Goal: Task Accomplishment & Management: Complete application form

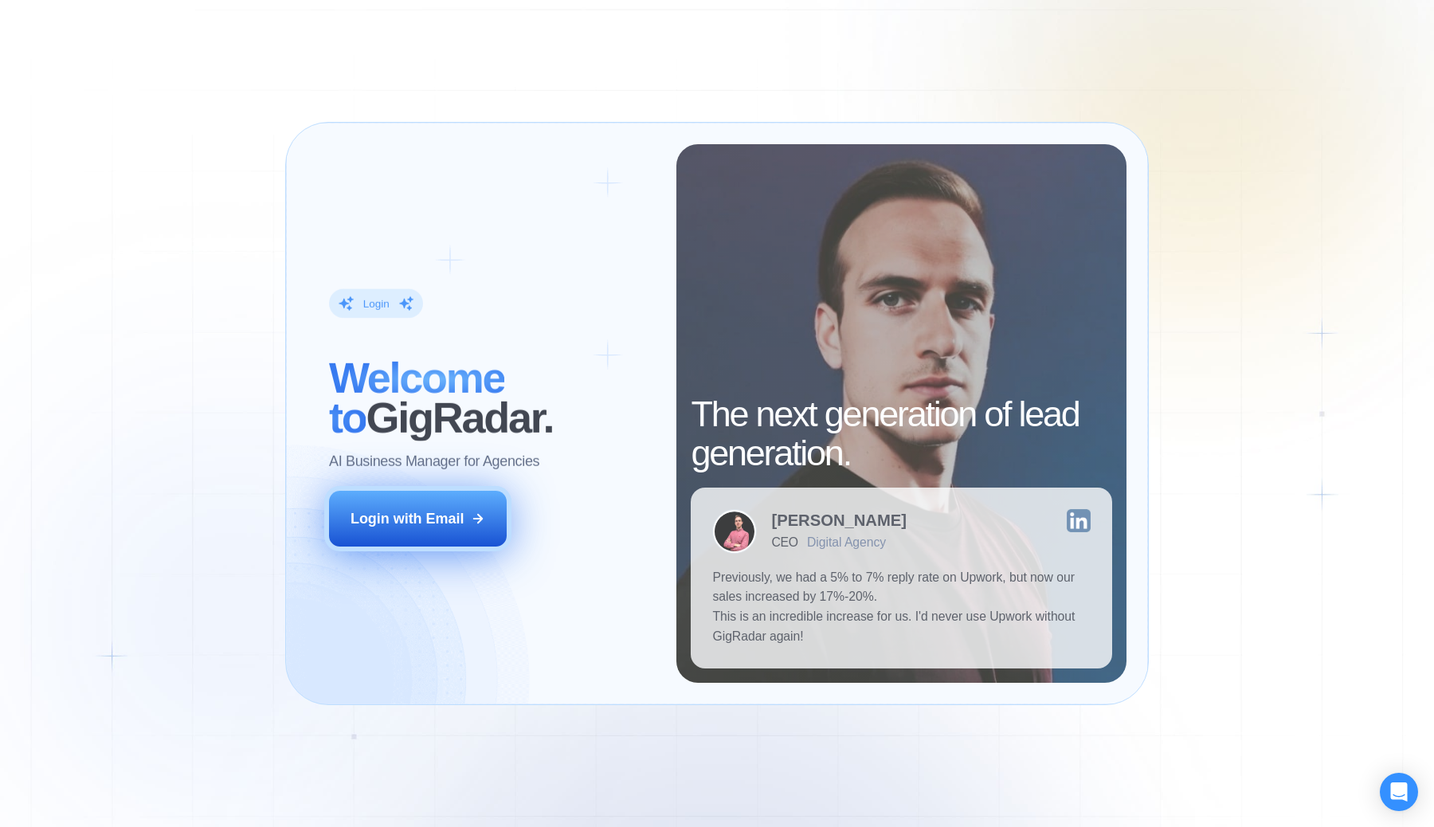
click at [463, 515] on div "Login with Email" at bounding box center [407, 519] width 113 height 20
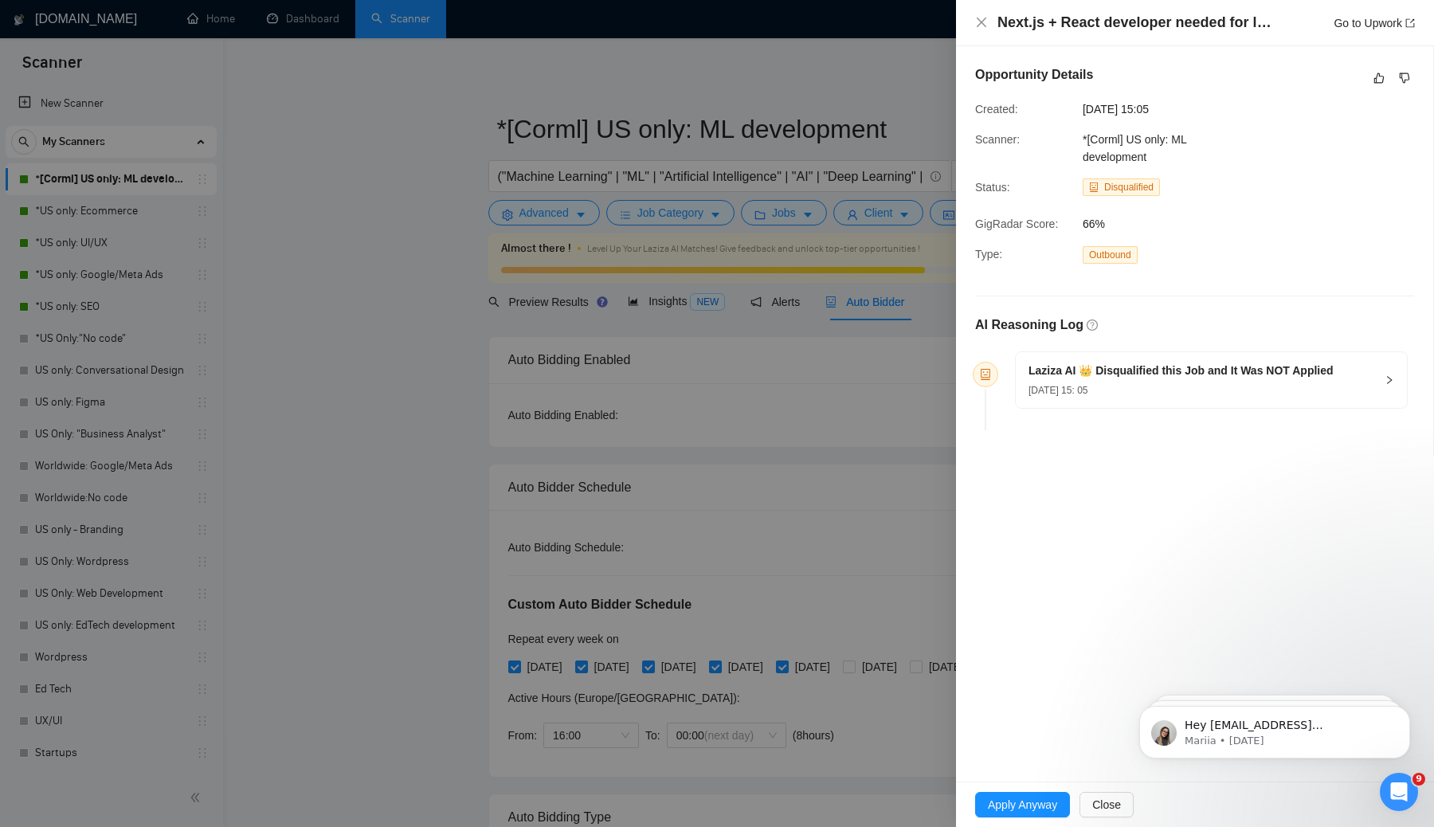
click at [1299, 100] on div "Opportunity Details Created: 22 Sep, 2025 15:05 Scanner: *[Corml] US only: ML d…" at bounding box center [1194, 250] width 477 height 409
click at [1053, 801] on span "Apply Anyway" at bounding box center [1022, 805] width 69 height 18
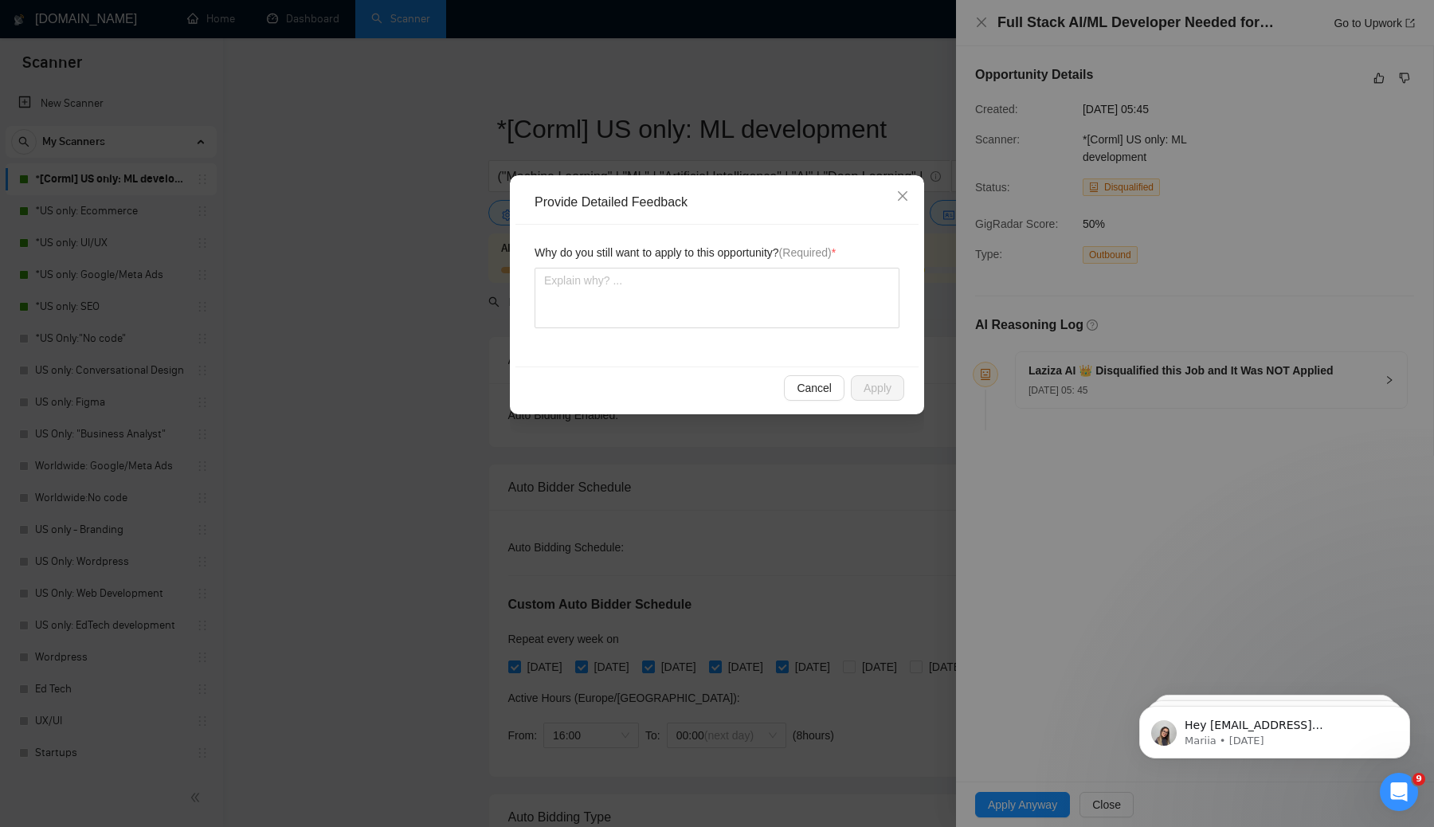
click at [597, 245] on span "Why do you still want to apply to this opportunity? (Required) *" at bounding box center [685, 253] width 301 height 18
click at [602, 301] on textarea at bounding box center [717, 298] width 365 height 61
type textarea "th"
type textarea "tha"
type textarea "that"
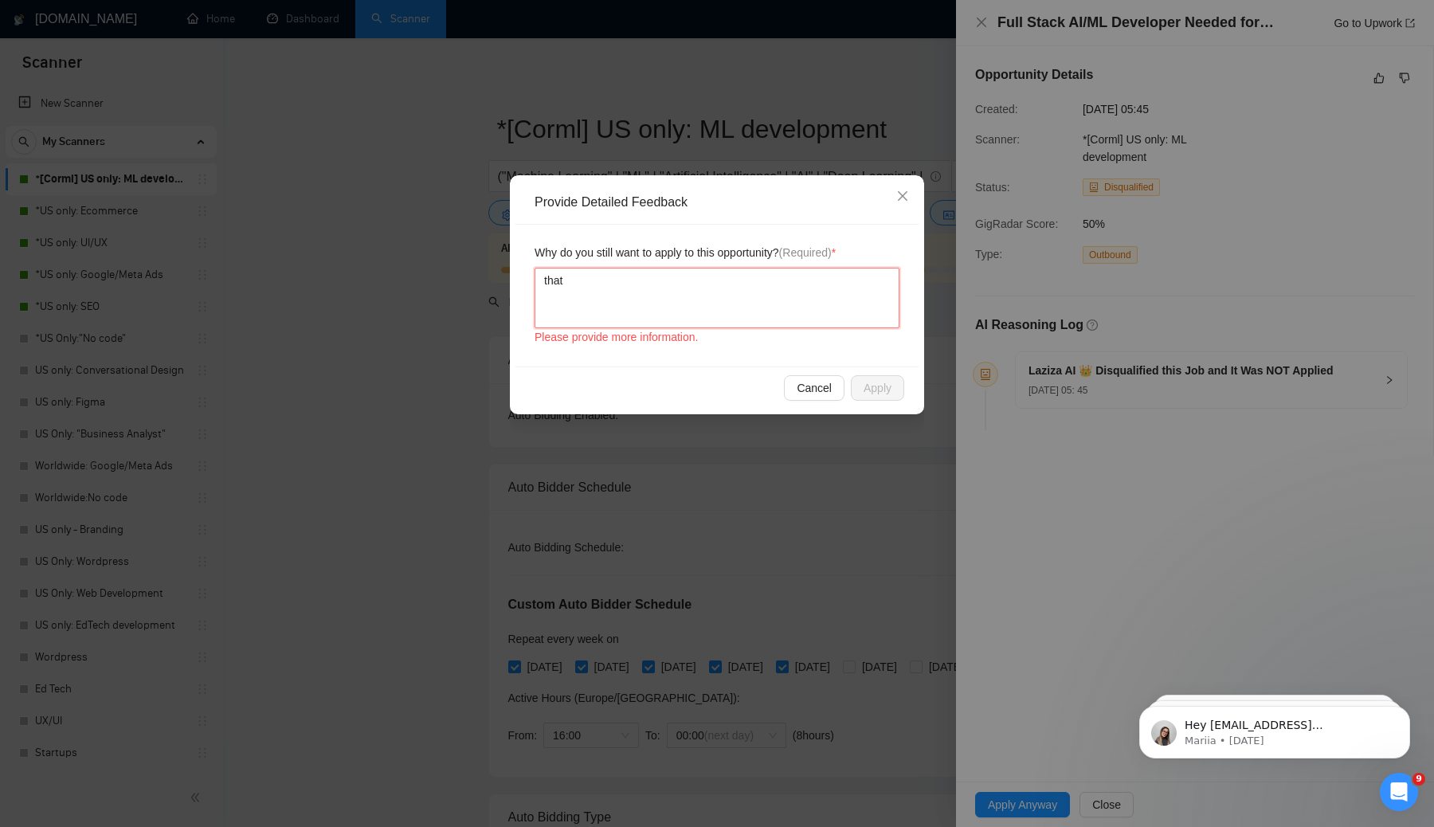
type textarea "that'"
type textarea "that's"
type textarea "that's a"
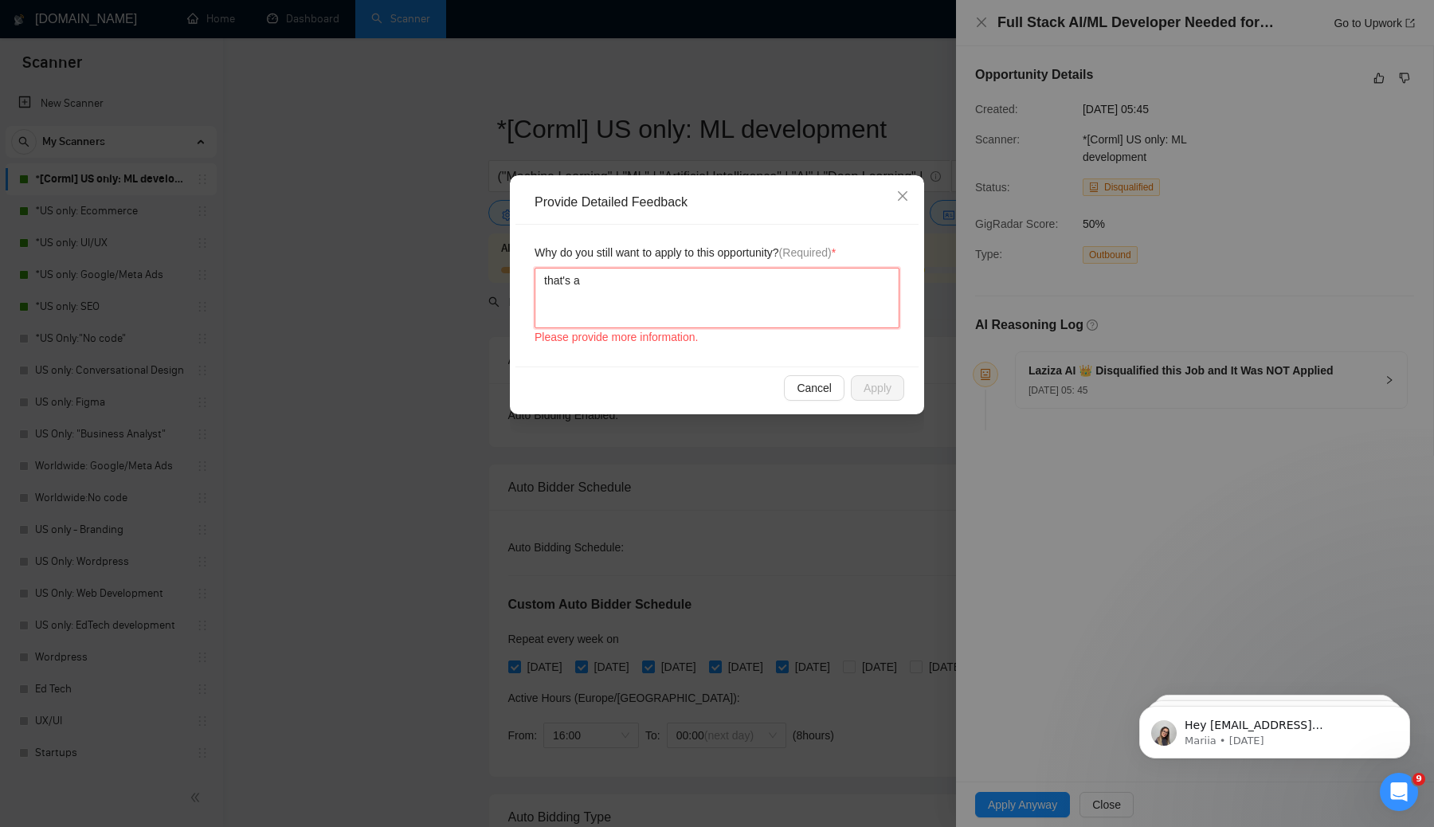
type textarea "that's a g"
type textarea "that's a go"
type textarea "that's a goo"
type textarea "that's a good"
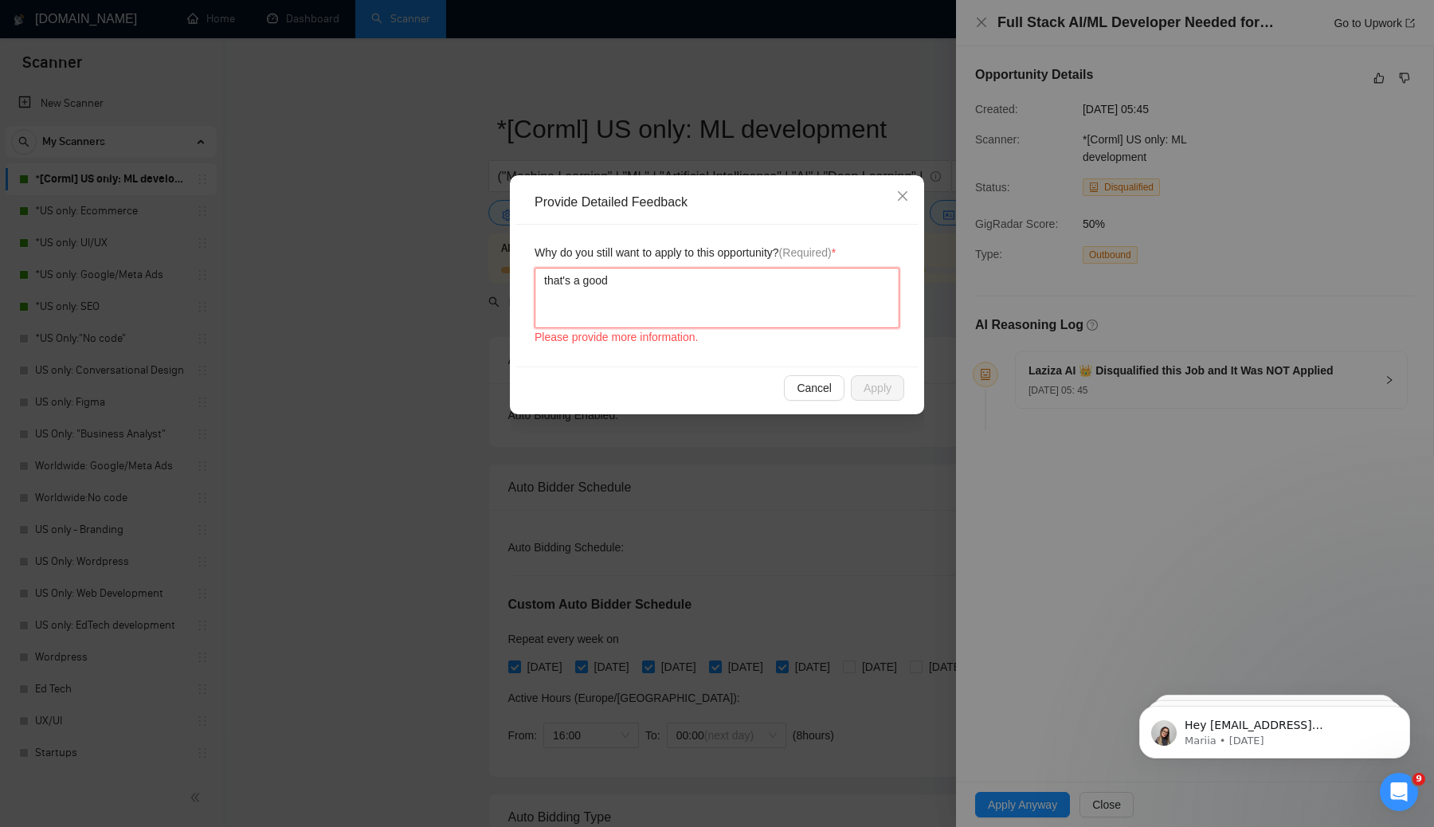
type textarea "that's a good o"
type textarea "that's a good"
type textarea "that's a good j"
type textarea "that's a good job"
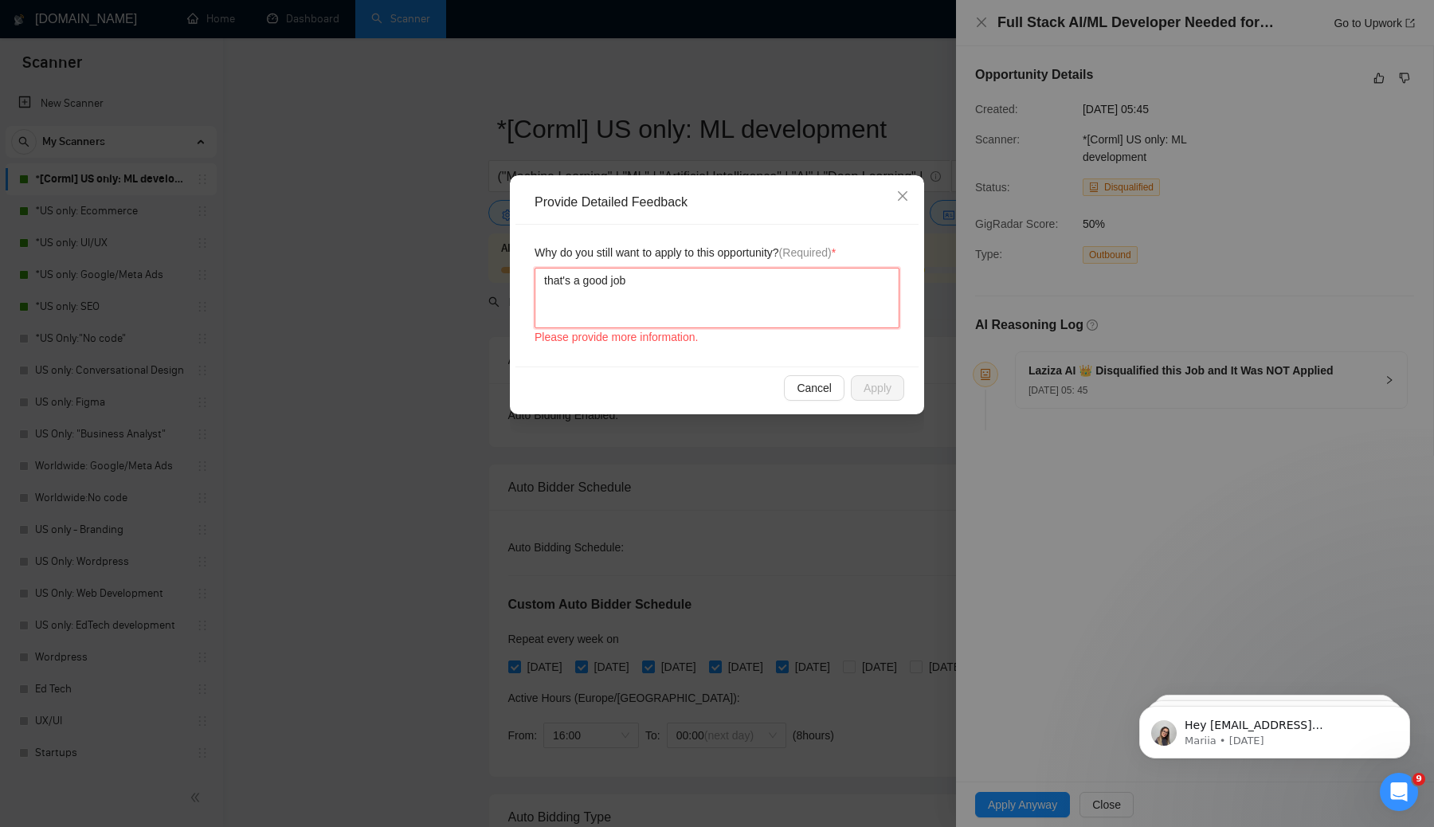
type textarea "that's a good job p"
type textarea "that's a good job po"
type textarea "that's a good job pos"
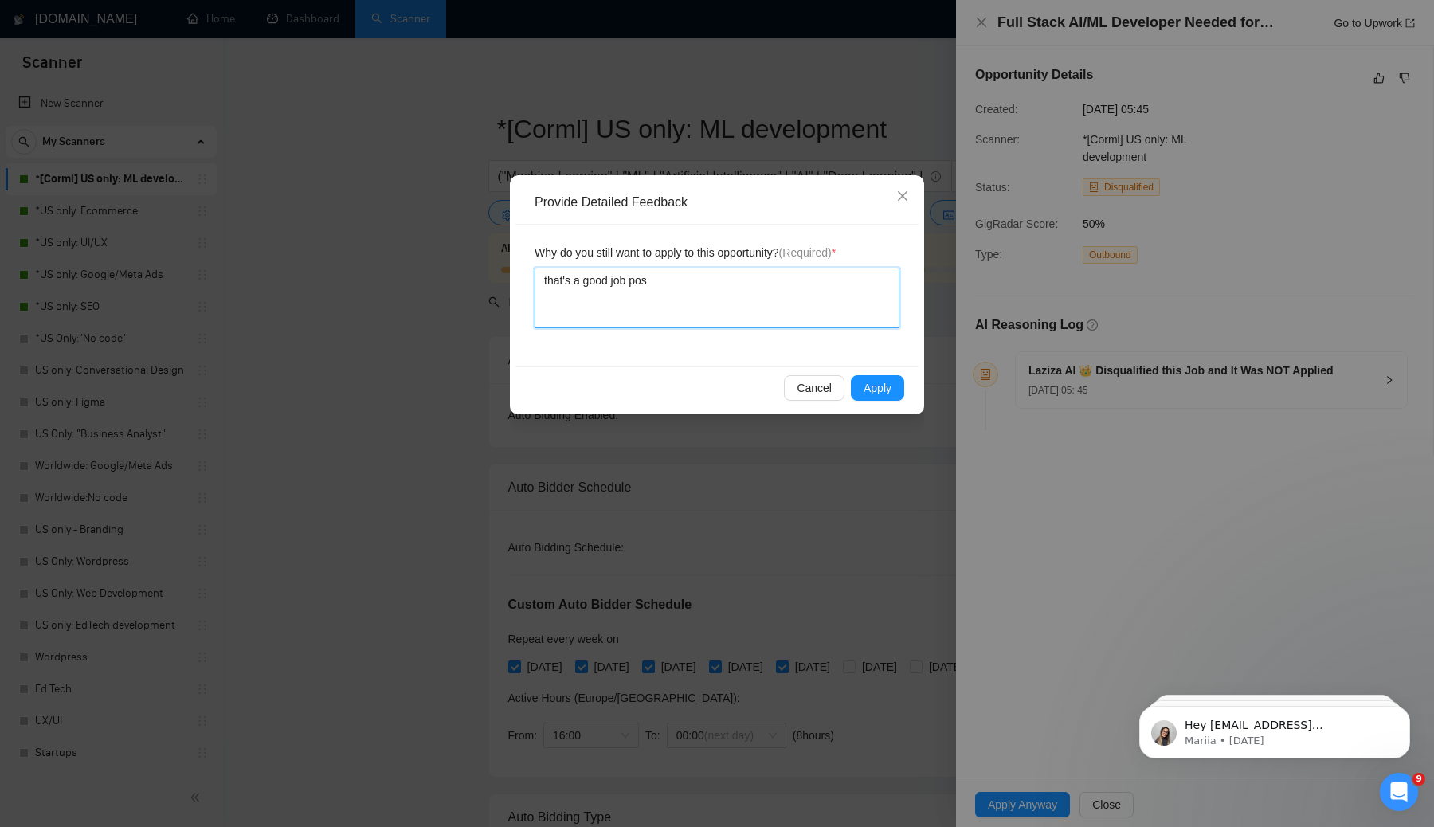
type textarea "that's a good job post"
type textarea "that's a good job post,"
type textarea "that's a good job post, w"
type textarea "that's a good job post, we"
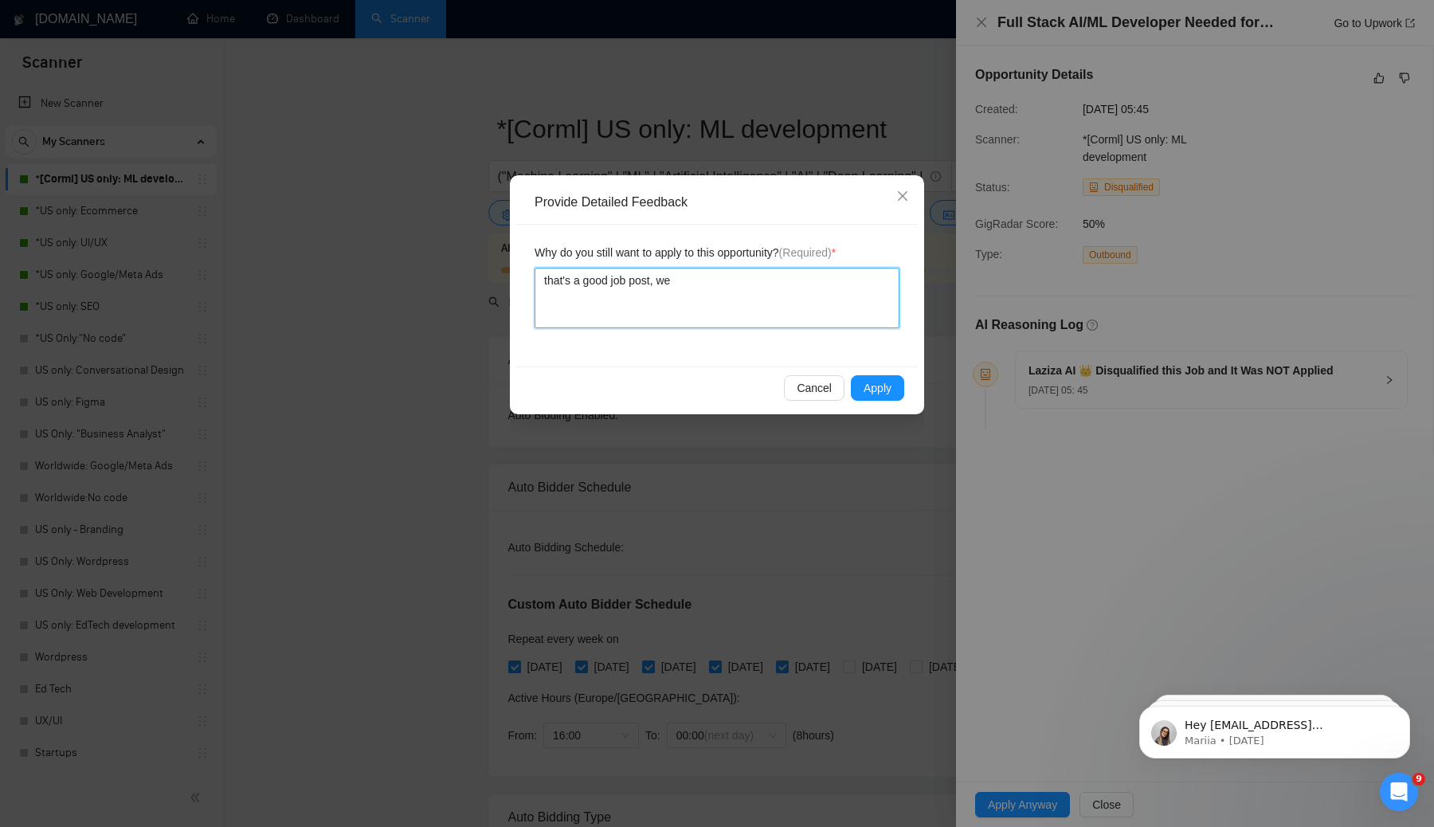
type textarea "that's a good job post, wei"
type textarea "that's a good job post, weir"
type textarea "that's a good job post, weird"
type textarea "that's a good job post, weird t"
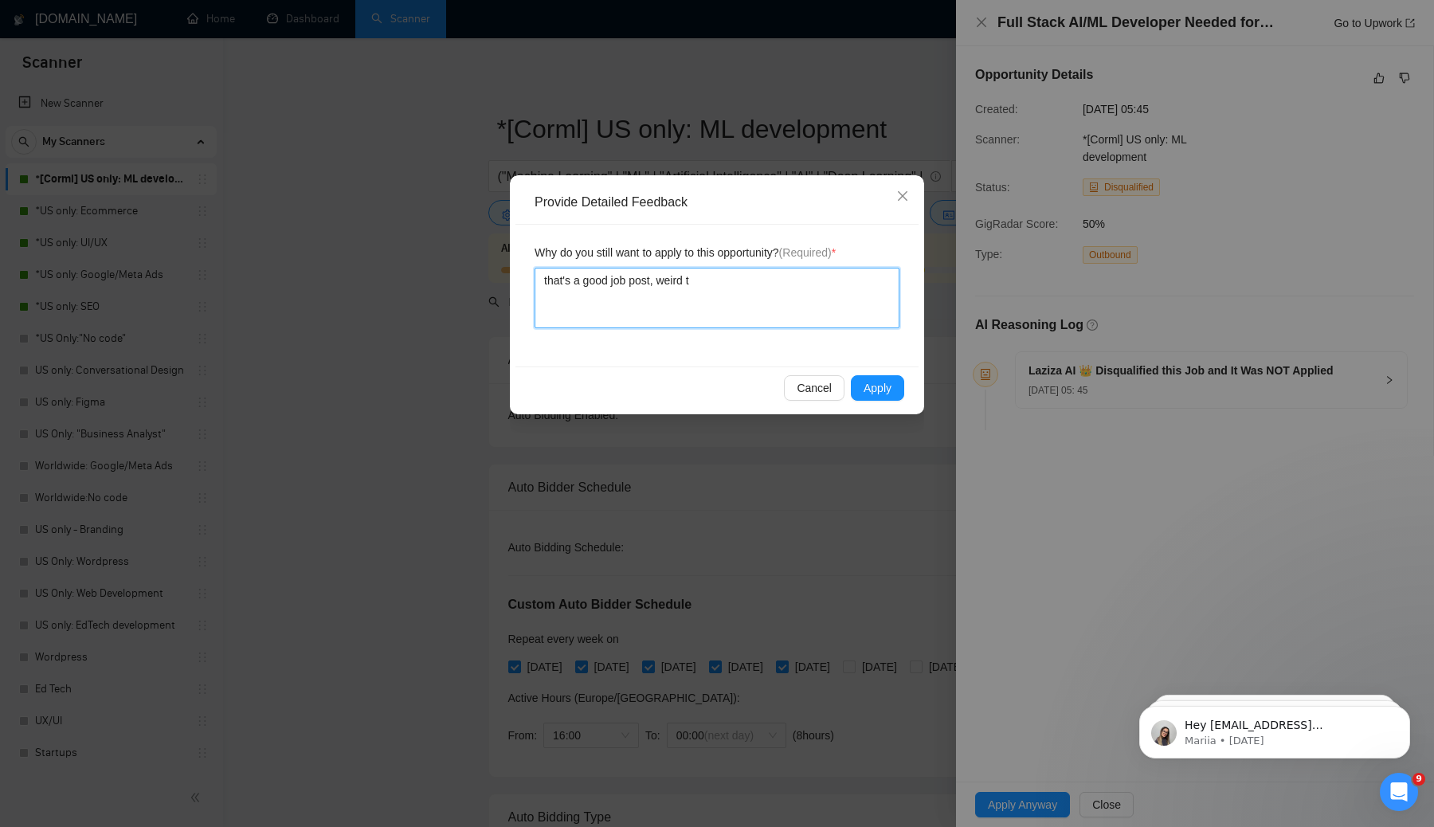
type textarea "that's a good job post, weird th"
type textarea "that's a good job post, weird tha"
type textarea "that's a good job post, weird that"
type textarea "that's a good job post, weird that i"
type textarea "that's a good job post, weird that it"
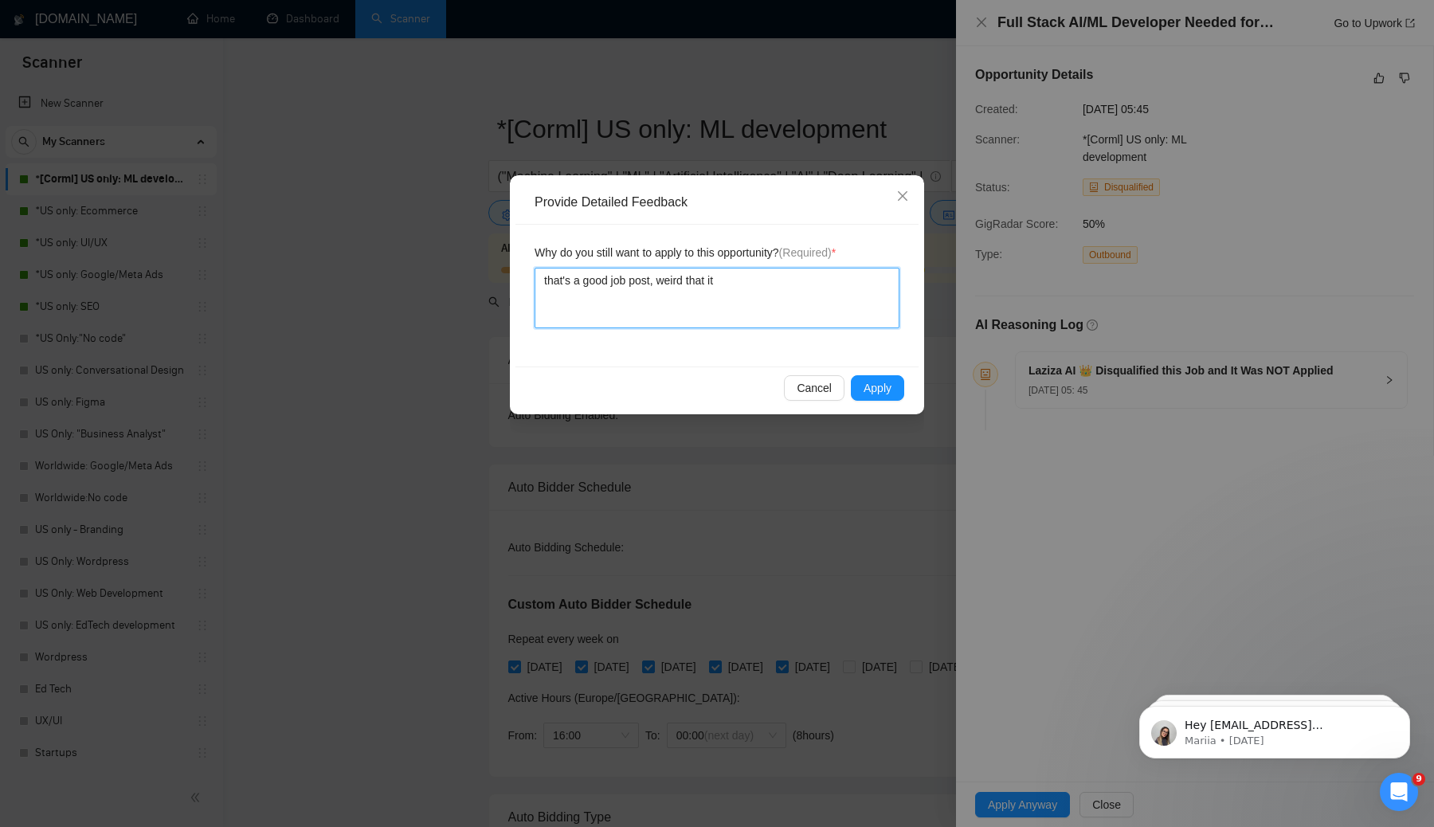
type textarea "that's a good job post, weird that it'"
type textarea "that's a good job post, weird that it's"
type textarea "that's a good job post, weird that it's d"
type textarea "that's a good job post, weird that it's de"
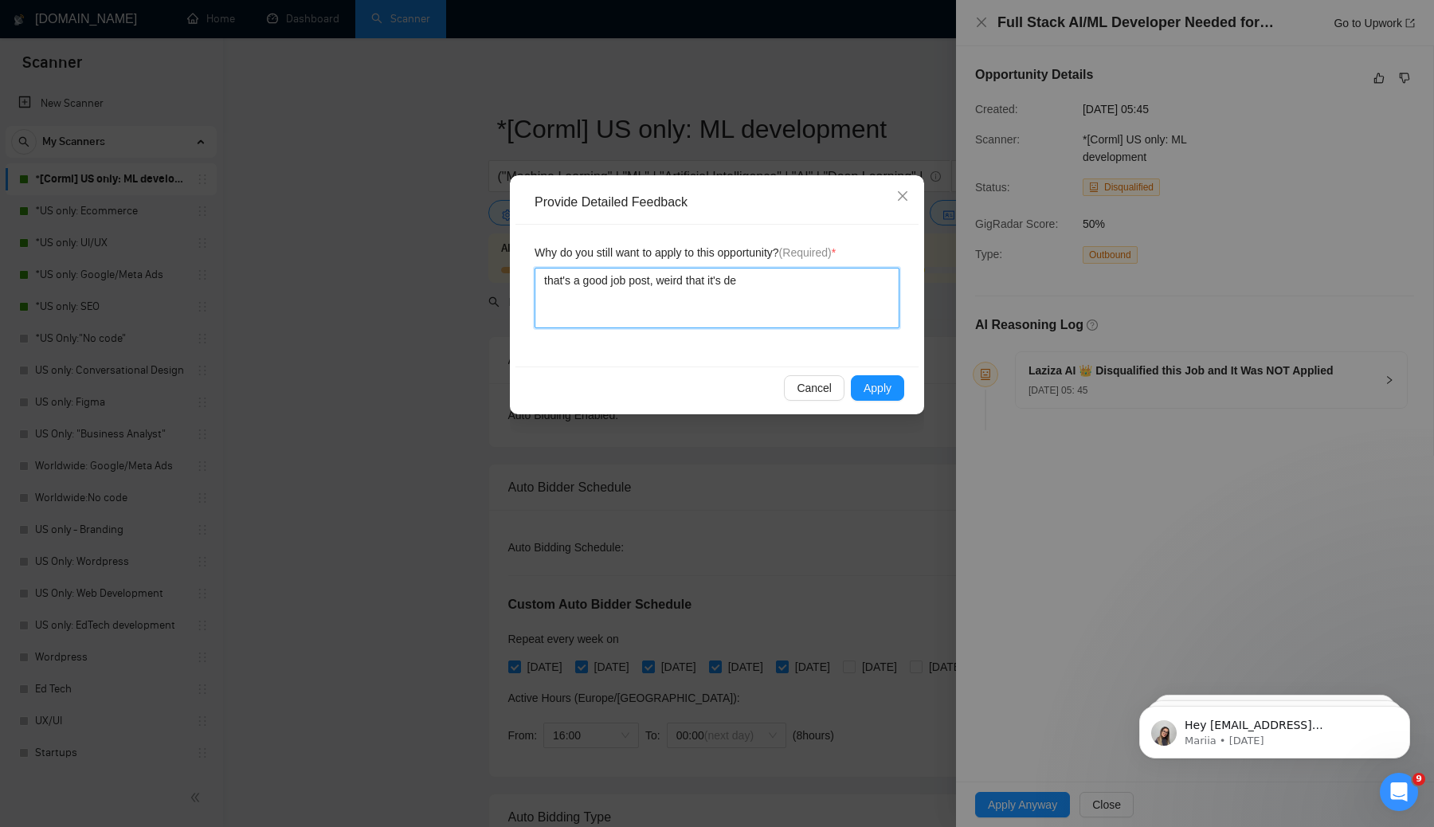
type textarea "that's a good job post, weird that it's dec"
type textarea "that's a good job post, weird that it's decl"
type textarea "that's a good job post, weird that it's decli"
type textarea "that's a good job post, weird that it's declie"
type textarea "that's a good job post, weird that it's decli"
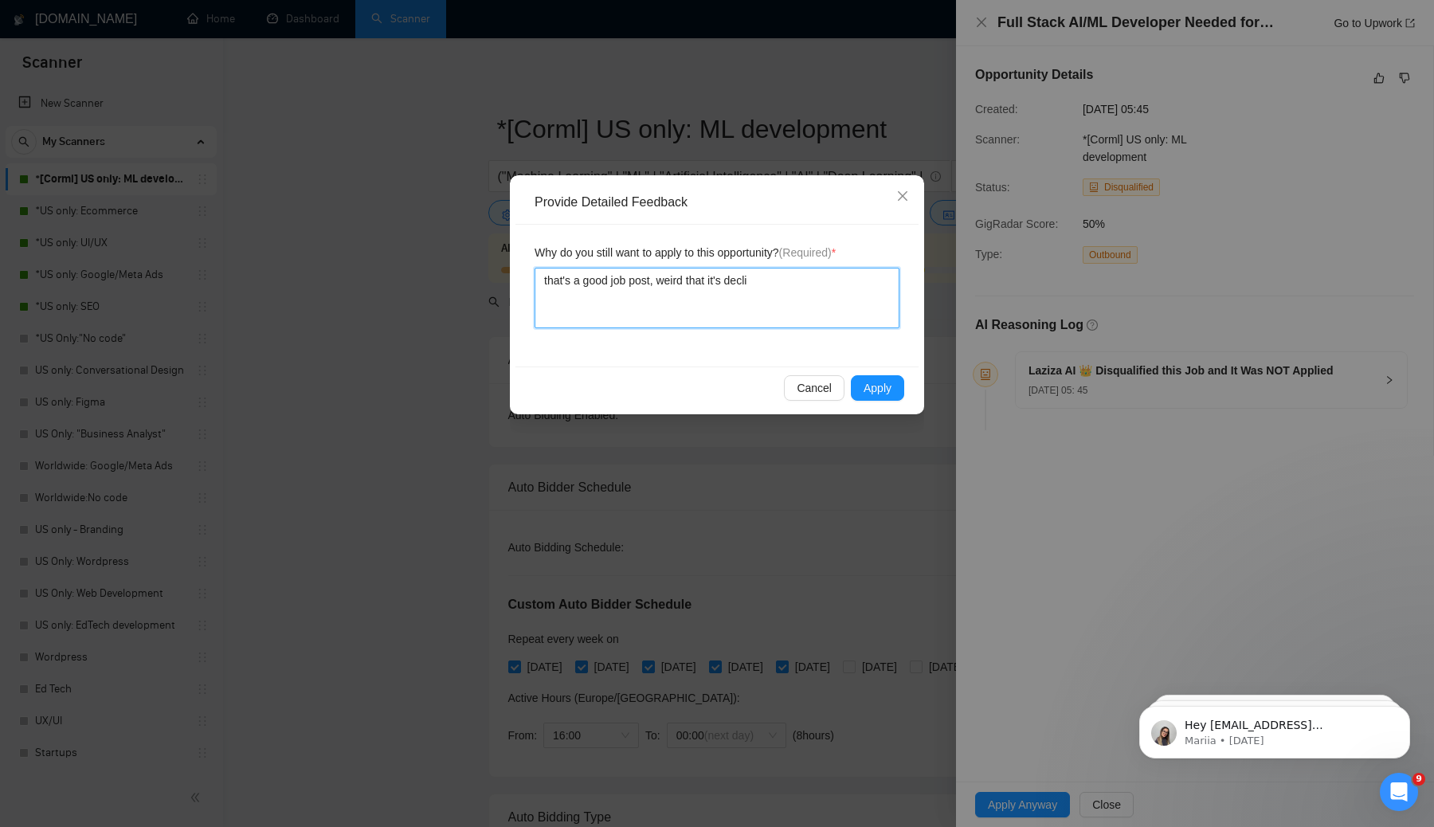
type textarea "that's a good job post, weird that it's declin"
type textarea "that's a good job post, weird that it's decline"
type textarea "that's a good job post, weird that it's declined"
click at [877, 391] on span "Apply" at bounding box center [878, 388] width 28 height 18
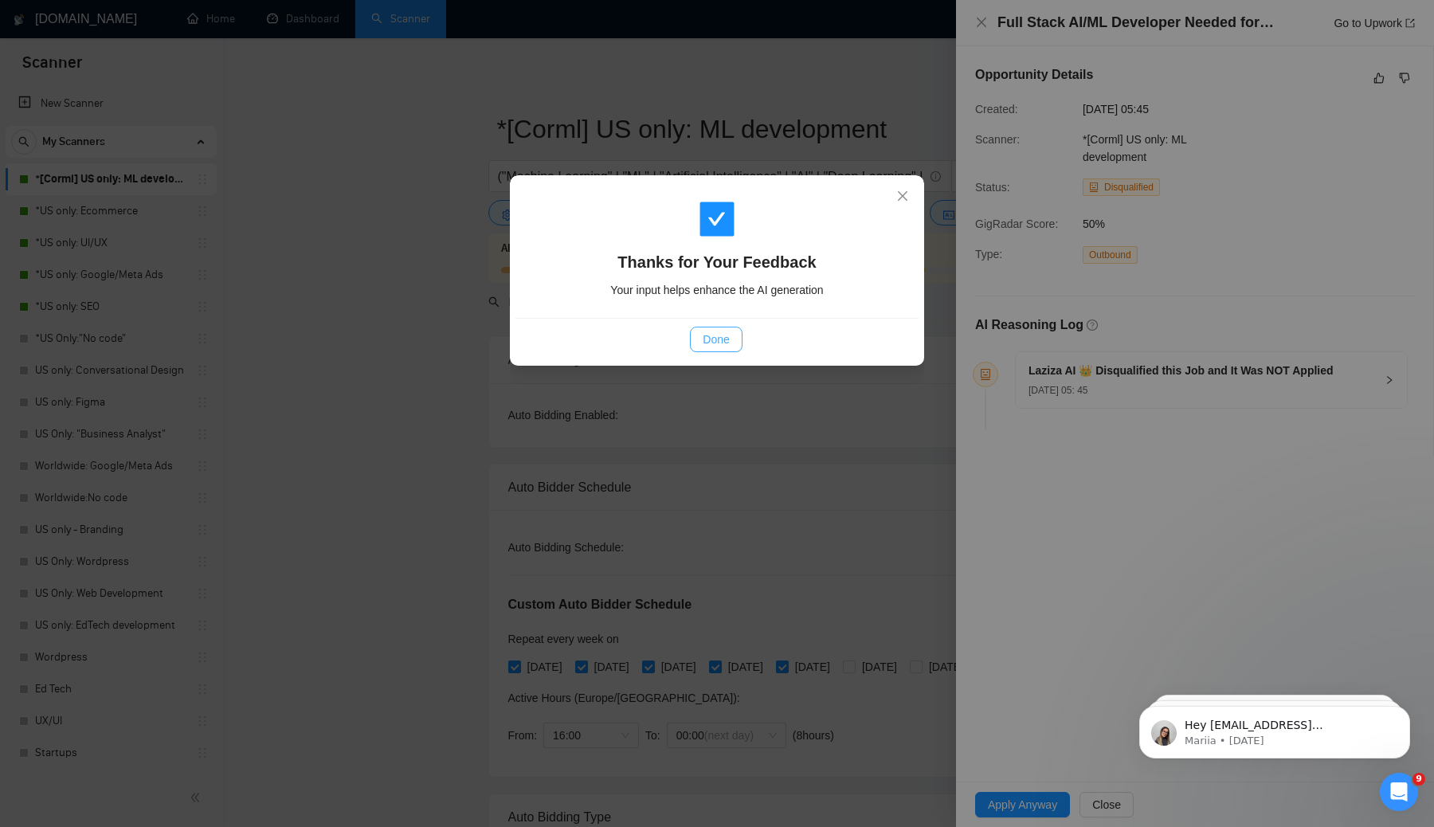
click at [713, 339] on span "Done" at bounding box center [716, 340] width 26 height 18
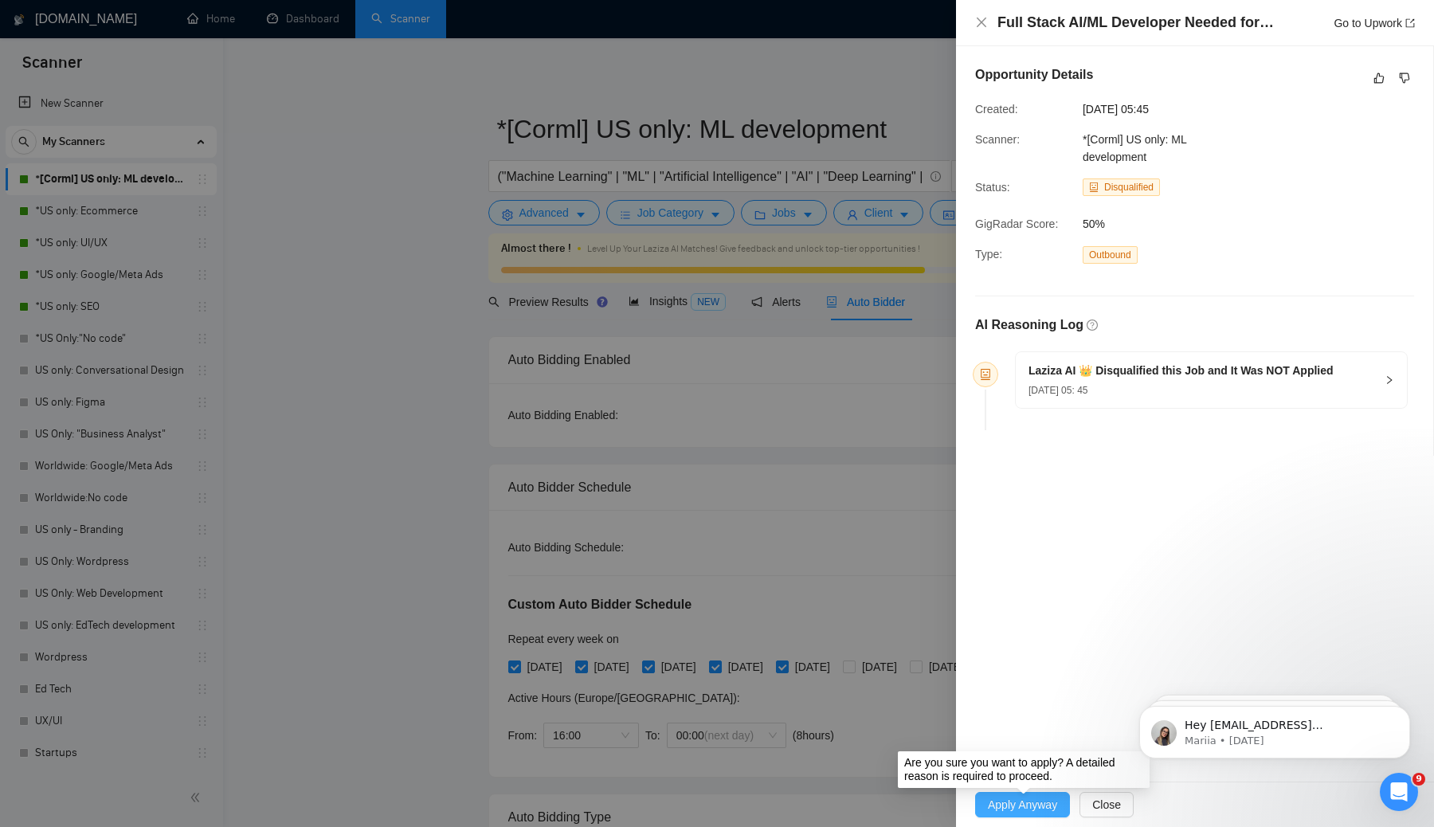
click at [1021, 804] on span "Apply Anyway" at bounding box center [1022, 805] width 69 height 18
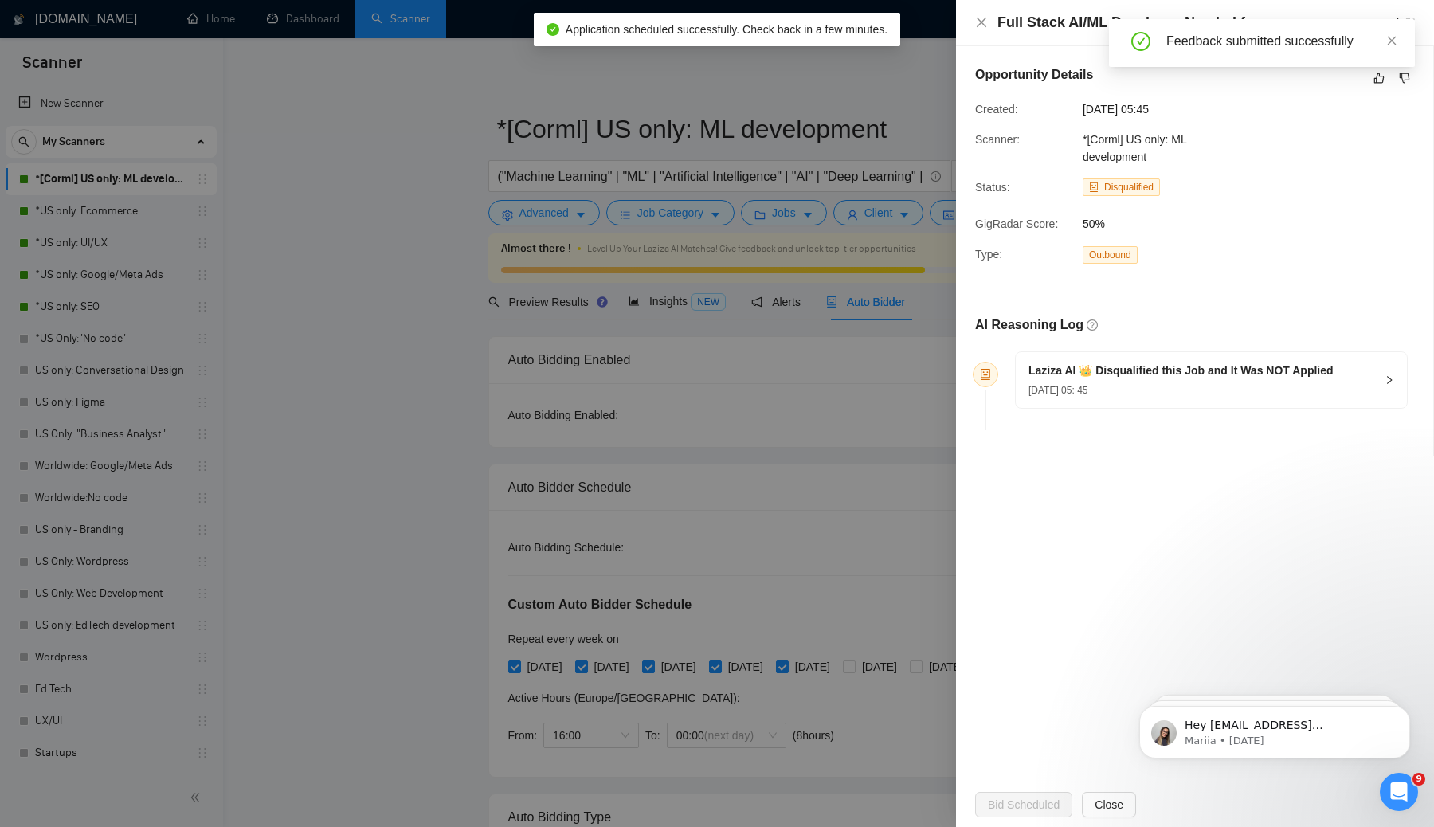
click at [535, 199] on div at bounding box center [717, 413] width 1434 height 827
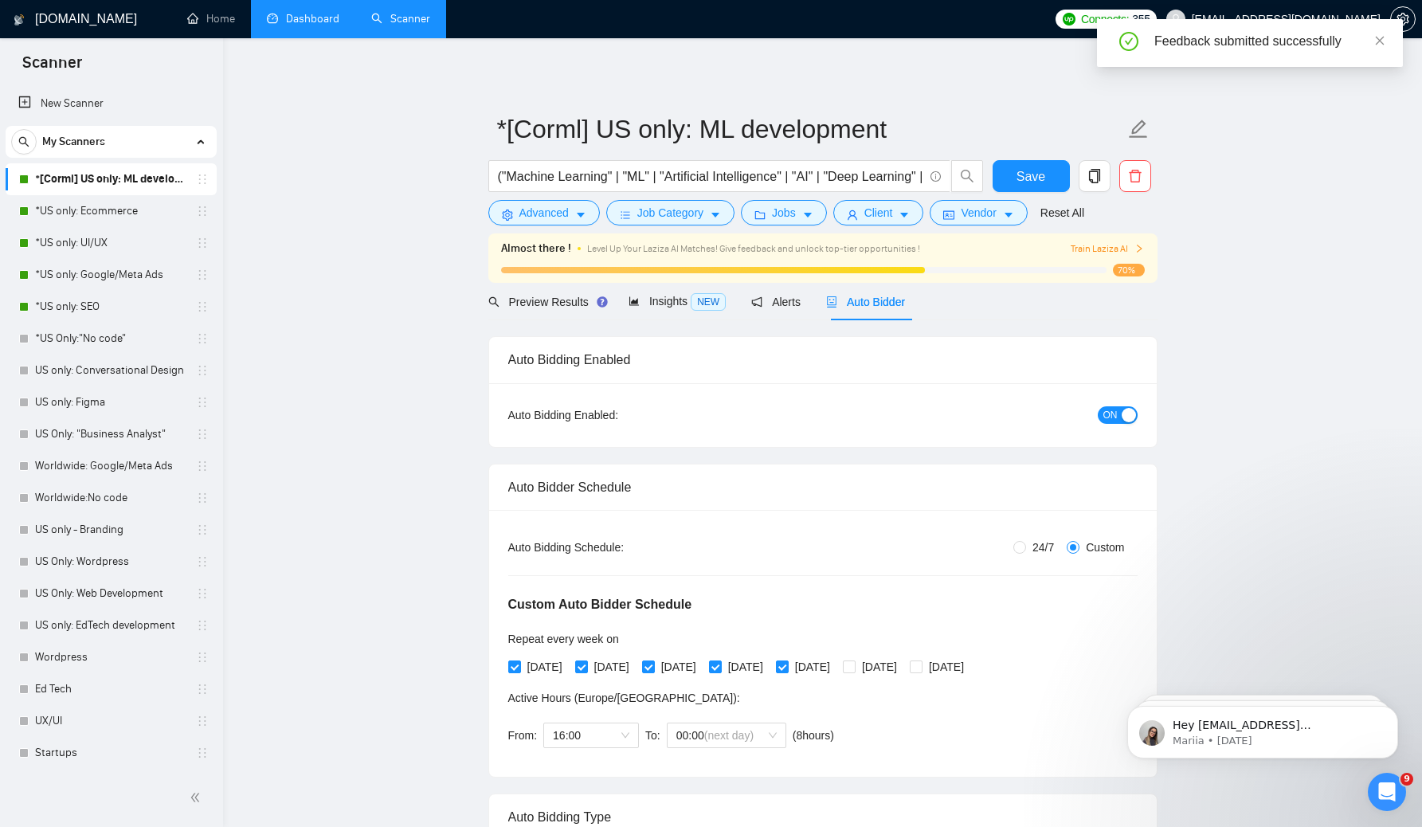
click at [281, 20] on link "Dashboard" at bounding box center [303, 19] width 72 height 14
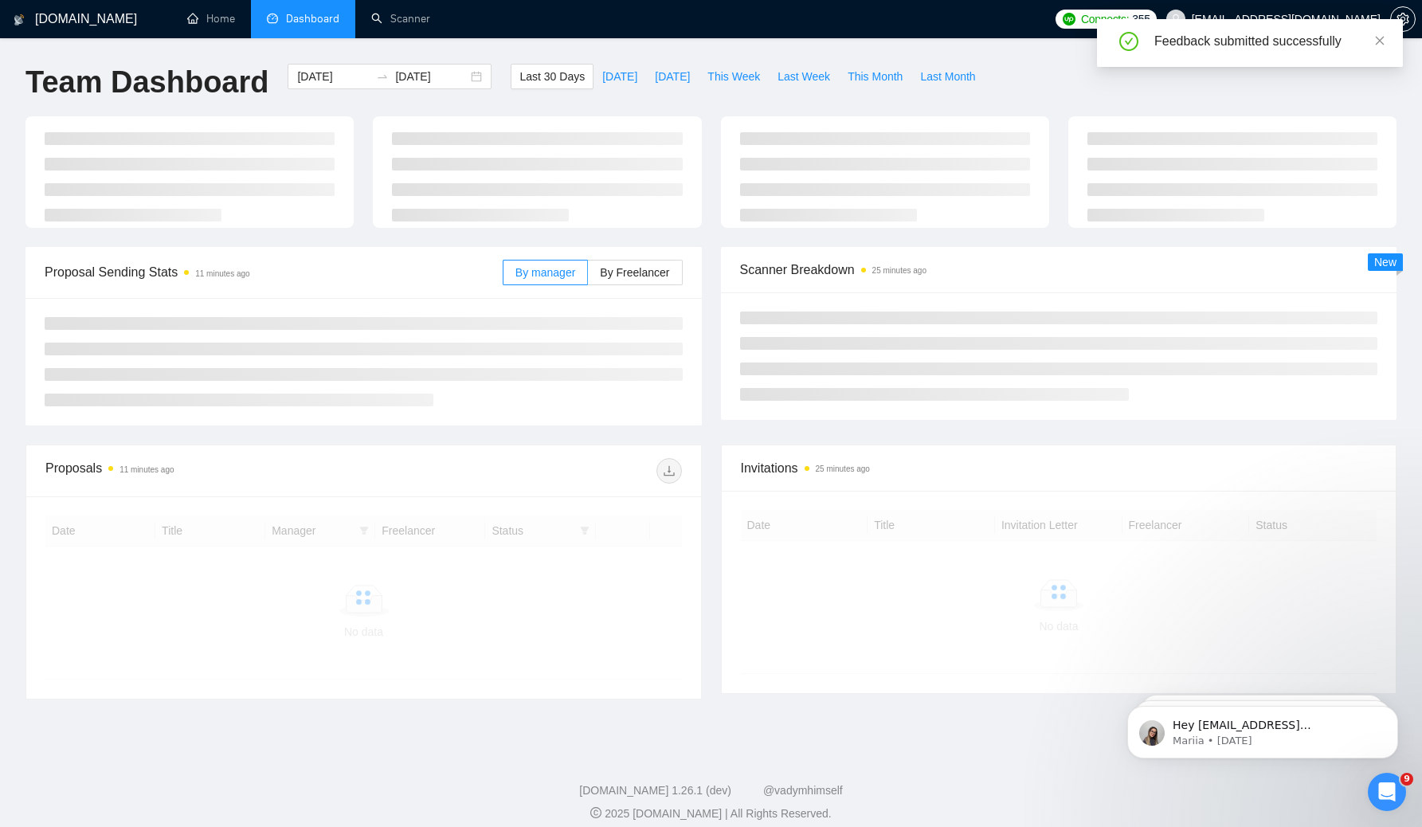
click at [854, 25] on ul "Home Dashboard Scanner" at bounding box center [607, 19] width 882 height 38
click at [855, 25] on ul "Home Dashboard Scanner" at bounding box center [607, 19] width 882 height 38
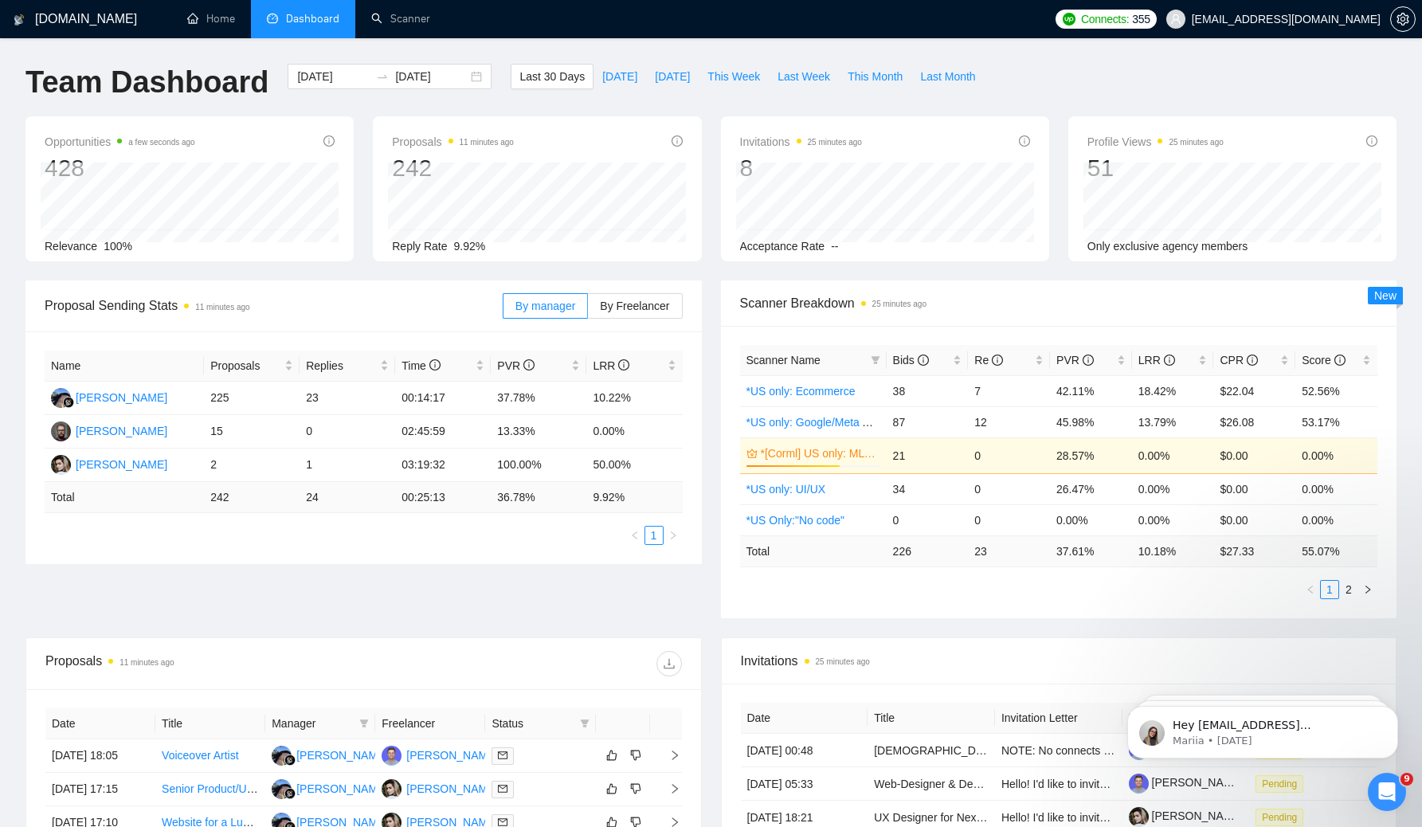
click at [1157, 63] on div "GigRadar.io Home Dashboard Scanner Connects: 355 maxtymosh@norml.studio Team Da…" at bounding box center [711, 633] width 1422 height 1267
click at [1156, 63] on div "GigRadar.io Home Dashboard Scanner Connects: 355 maxtymosh@norml.studio Team Da…" at bounding box center [711, 633] width 1422 height 1267
click at [1156, 62] on div "GigRadar.io Home Dashboard Scanner Connects: 355 maxtymosh@norml.studio Team Da…" at bounding box center [711, 633] width 1422 height 1267
click at [1155, 62] on div "GigRadar.io Home Dashboard Scanner Connects: 355 maxtymosh@norml.studio Team Da…" at bounding box center [711, 633] width 1422 height 1267
